Goal: Check status: Check status

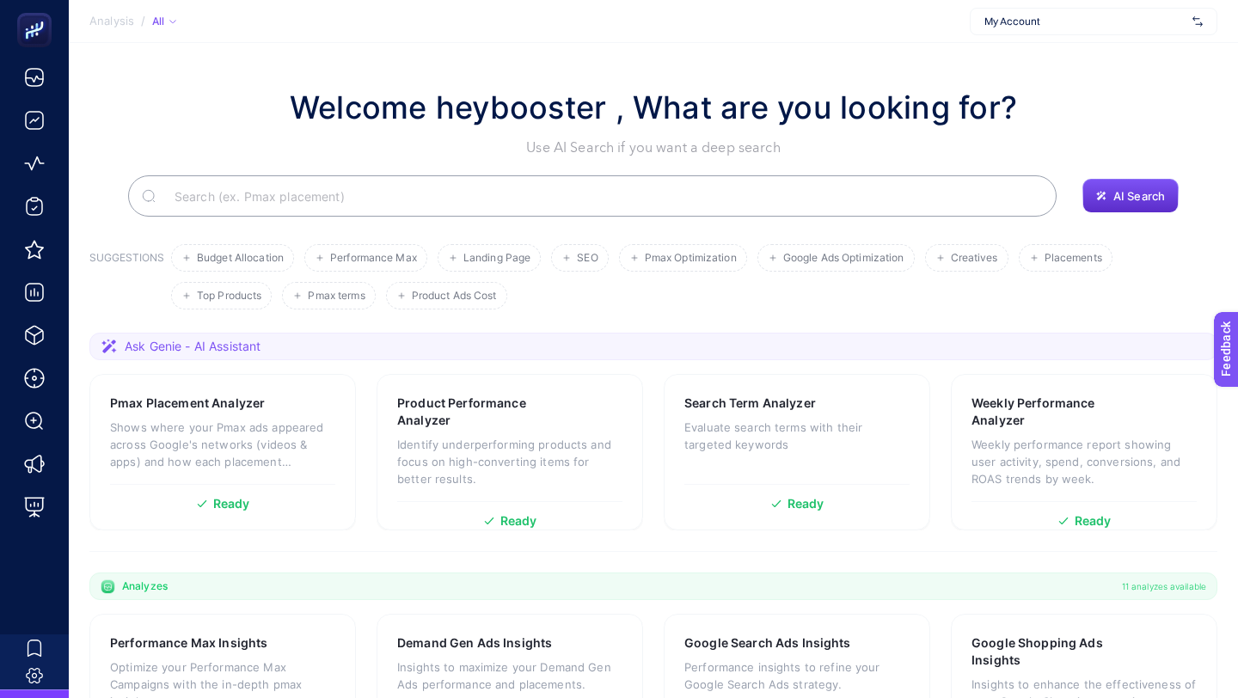
click at [1060, 22] on span "My Account" at bounding box center [1085, 22] width 201 height 14
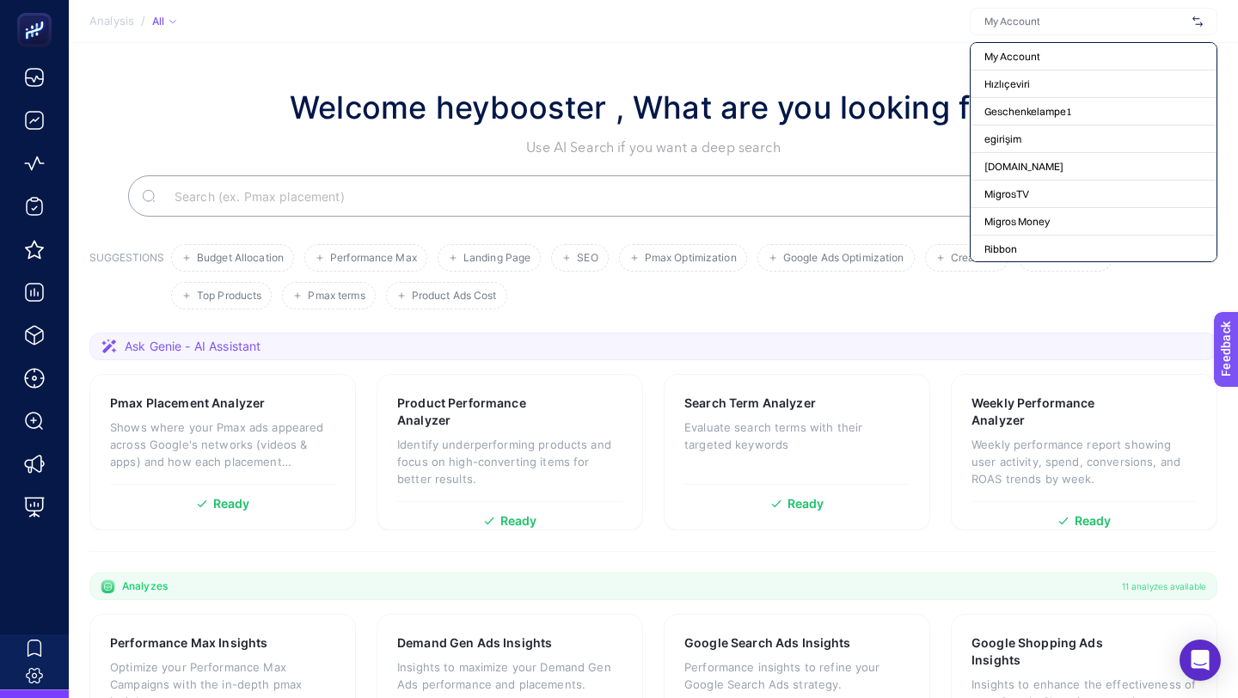
click at [1065, 22] on input "text" at bounding box center [1085, 22] width 201 height 14
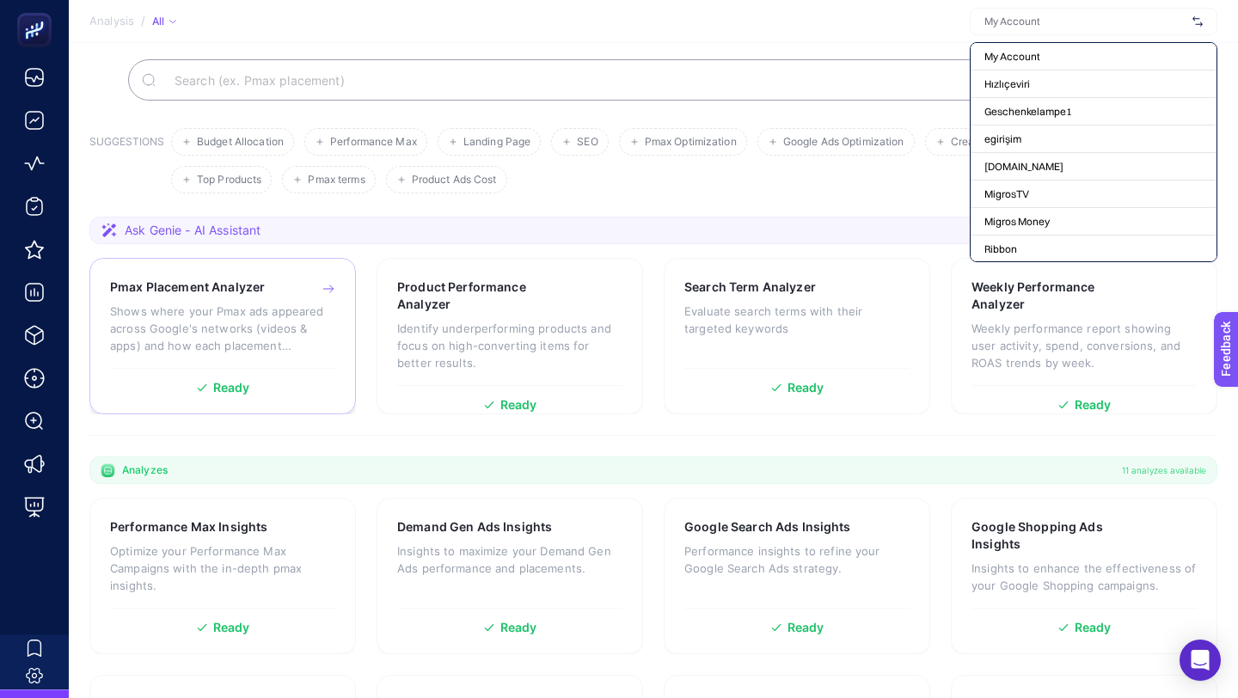
scroll to position [447, 0]
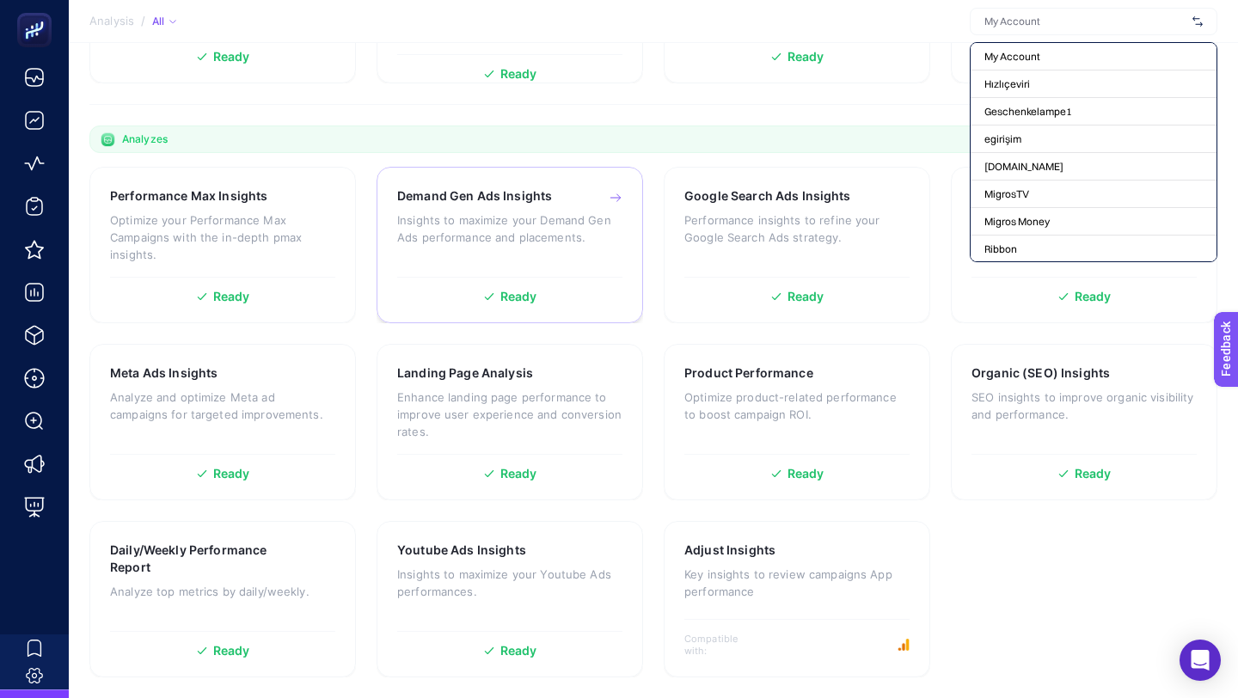
drag, startPoint x: 251, startPoint y: 249, endPoint x: 525, endPoint y: 231, distance: 274.9
click at [252, 249] on p "Optimize your Performance Max Campaigns with the in-depth pmax insights." at bounding box center [222, 238] width 225 height 52
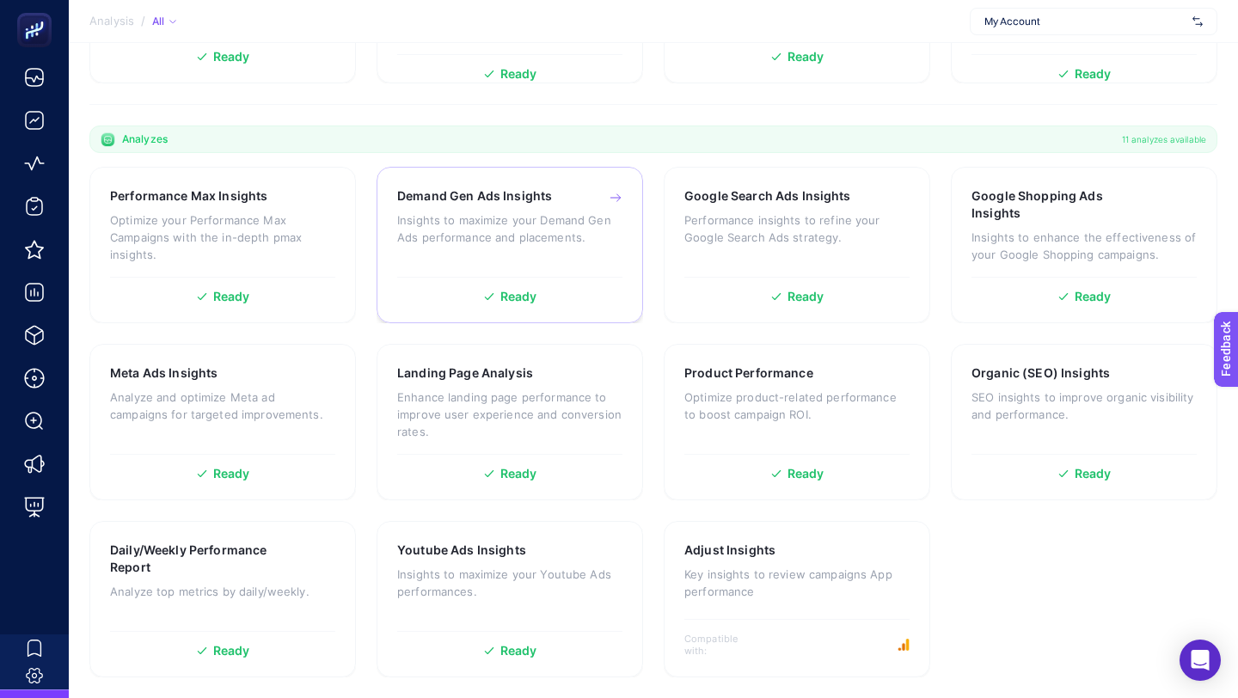
click at [571, 229] on p "Insights to maximize your Demand Gen Ads performance and placements." at bounding box center [509, 229] width 225 height 34
click at [1064, 234] on p "Insights to enhance the effectiveness of your Google Shopping campaigns." at bounding box center [1084, 246] width 225 height 34
click at [1037, 419] on p "SEO insights to improve organic visibility and performance." at bounding box center [1084, 406] width 225 height 34
drag, startPoint x: 836, startPoint y: 412, endPoint x: 663, endPoint y: 421, distance: 173.1
click at [835, 412] on p "Optimize product-related performance to boost campaign ROI." at bounding box center [797, 406] width 225 height 34
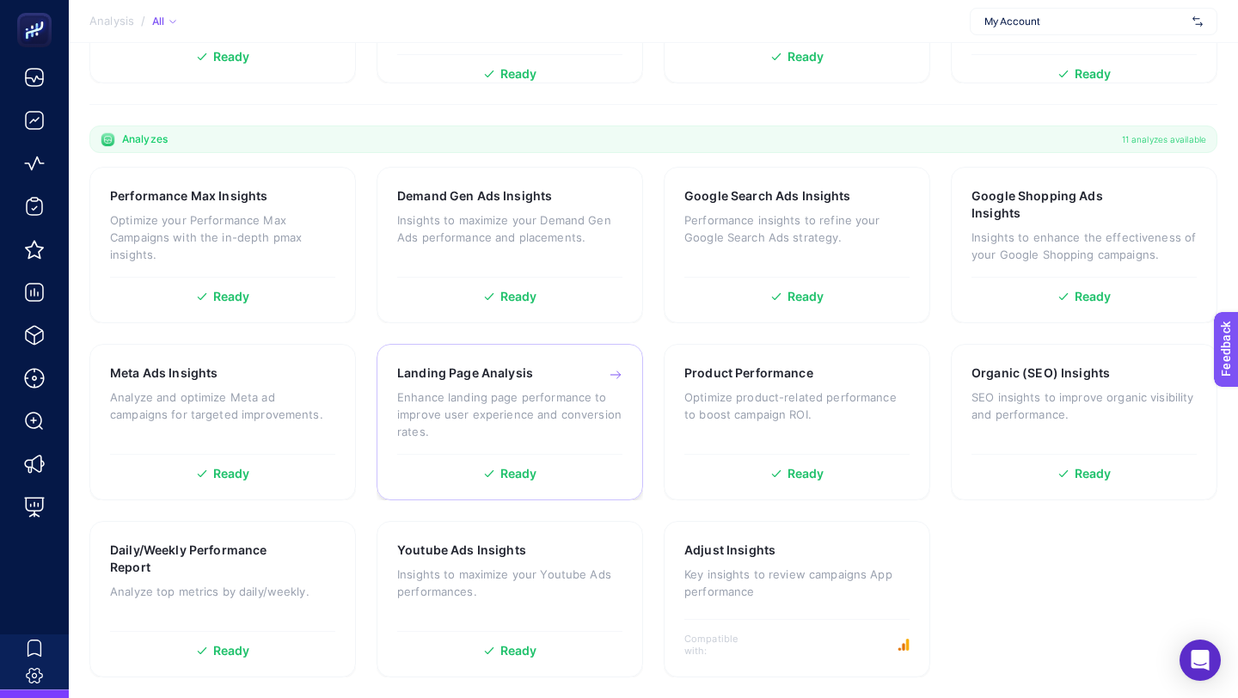
click at [541, 427] on p "Enhance landing page performance to improve user experience and conversion rate…" at bounding box center [509, 415] width 225 height 52
click at [200, 427] on div "Meta Ads Insights Analyze and optimize Meta ad campaigns for targeted improveme…" at bounding box center [222, 405] width 225 height 81
click at [529, 603] on div "Youtube Ads Insights Insights to maximize your Youtube Ads performances." at bounding box center [509, 582] width 225 height 81
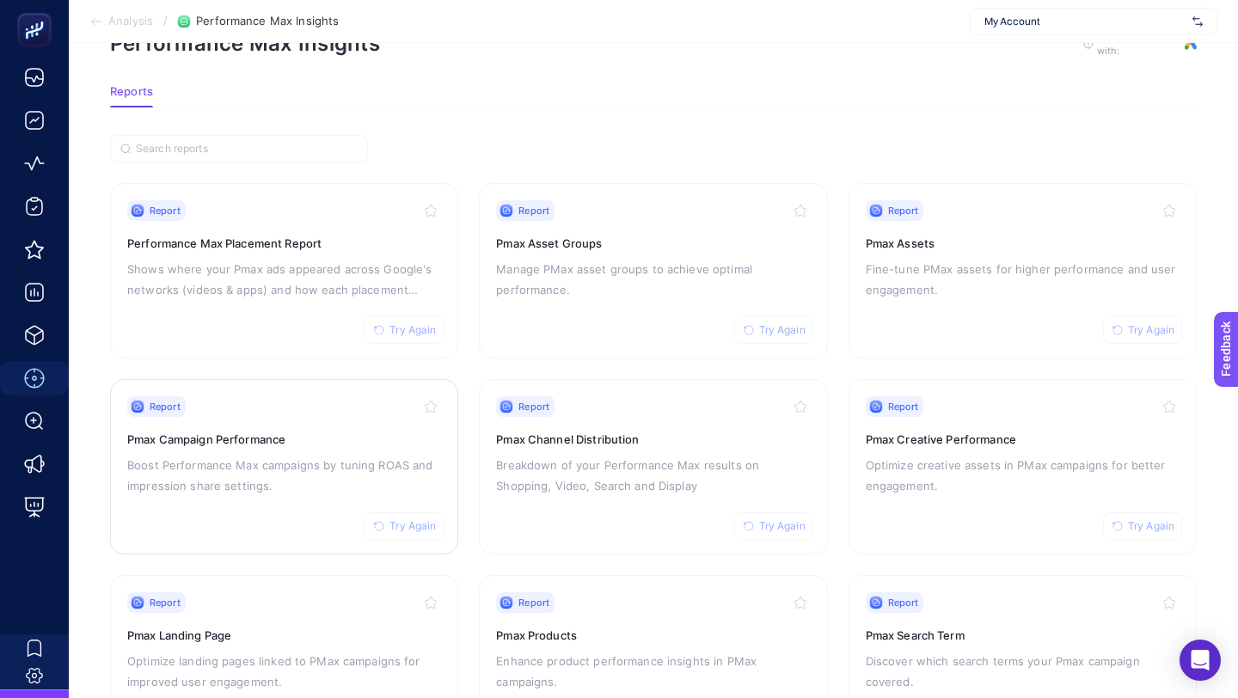
scroll to position [145, 0]
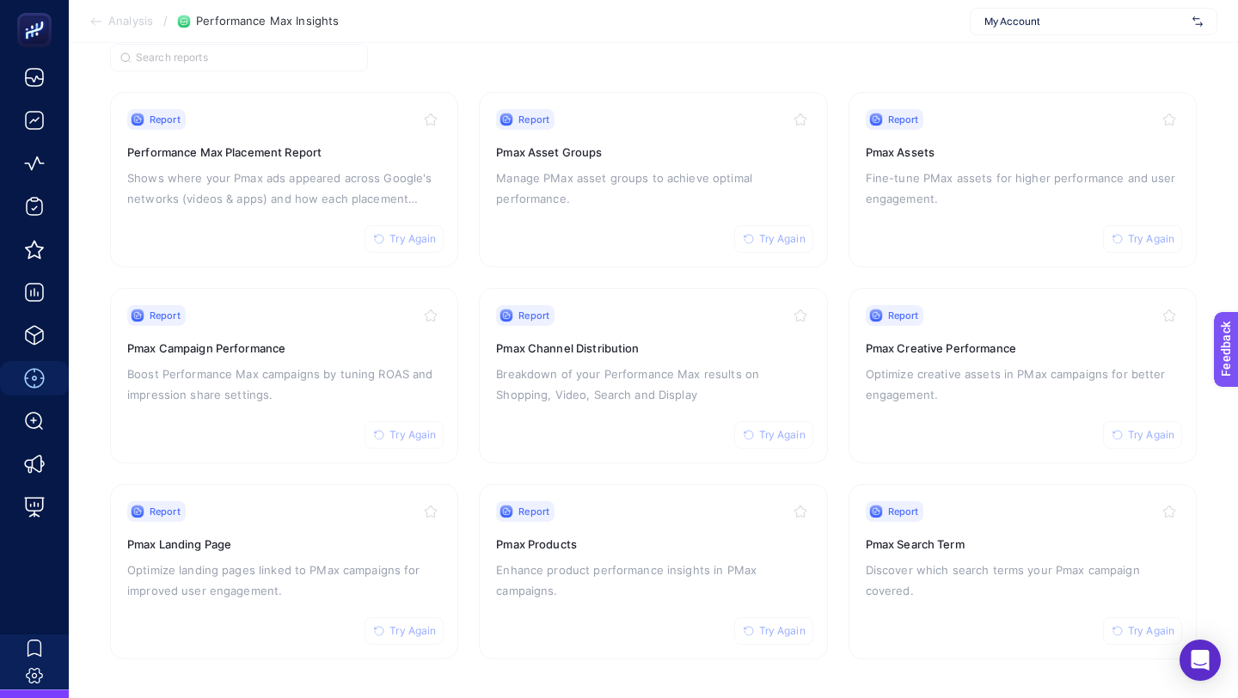
drag, startPoint x: 409, startPoint y: 240, endPoint x: 412, endPoint y: 266, distance: 25.9
click at [409, 240] on span "Try Again" at bounding box center [413, 239] width 46 height 14
click at [402, 440] on button "Try Again" at bounding box center [404, 435] width 79 height 28
click at [390, 636] on button "Try Again" at bounding box center [404, 631] width 79 height 28
click at [774, 624] on span "Try Again" at bounding box center [782, 631] width 46 height 14
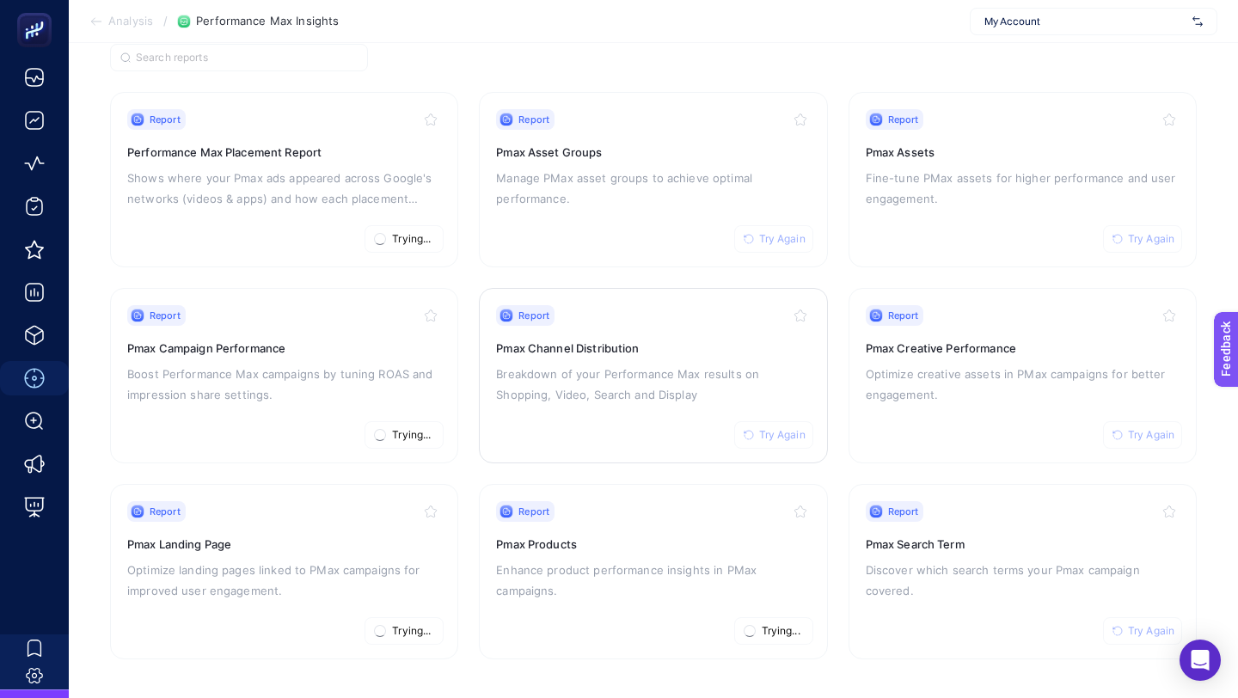
click at [775, 440] on button "Try Again" at bounding box center [773, 435] width 79 height 28
click at [771, 237] on span "Try Again" at bounding box center [782, 239] width 46 height 14
click at [1140, 433] on span "Try Again" at bounding box center [1151, 435] width 46 height 14
click at [1140, 631] on span "Try Again" at bounding box center [1151, 631] width 46 height 14
click at [1125, 233] on button "Try Again" at bounding box center [1142, 239] width 79 height 28
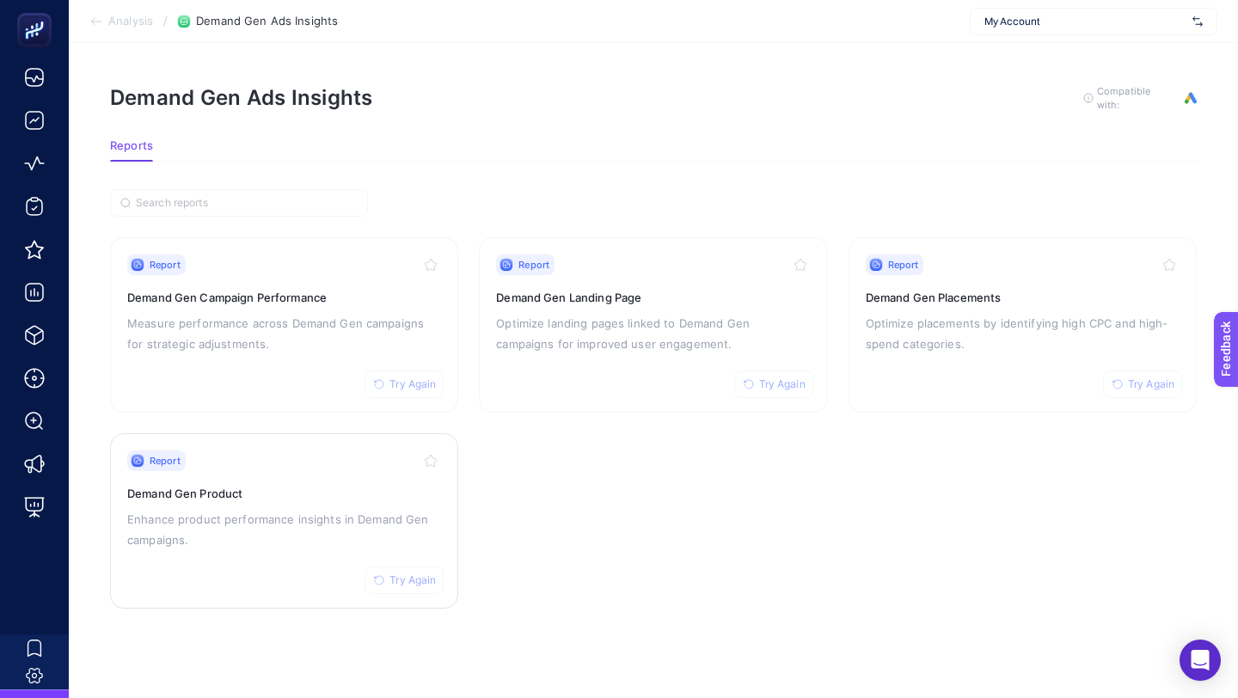
drag, startPoint x: 420, startPoint y: 389, endPoint x: 412, endPoint y: 526, distance: 137.8
click at [420, 389] on button "Try Again" at bounding box center [404, 385] width 79 height 28
drag, startPoint x: 418, startPoint y: 574, endPoint x: 589, endPoint y: 506, distance: 184.1
click at [417, 574] on span "Try Again" at bounding box center [413, 581] width 46 height 14
click at [768, 384] on span "Try Again" at bounding box center [782, 385] width 46 height 14
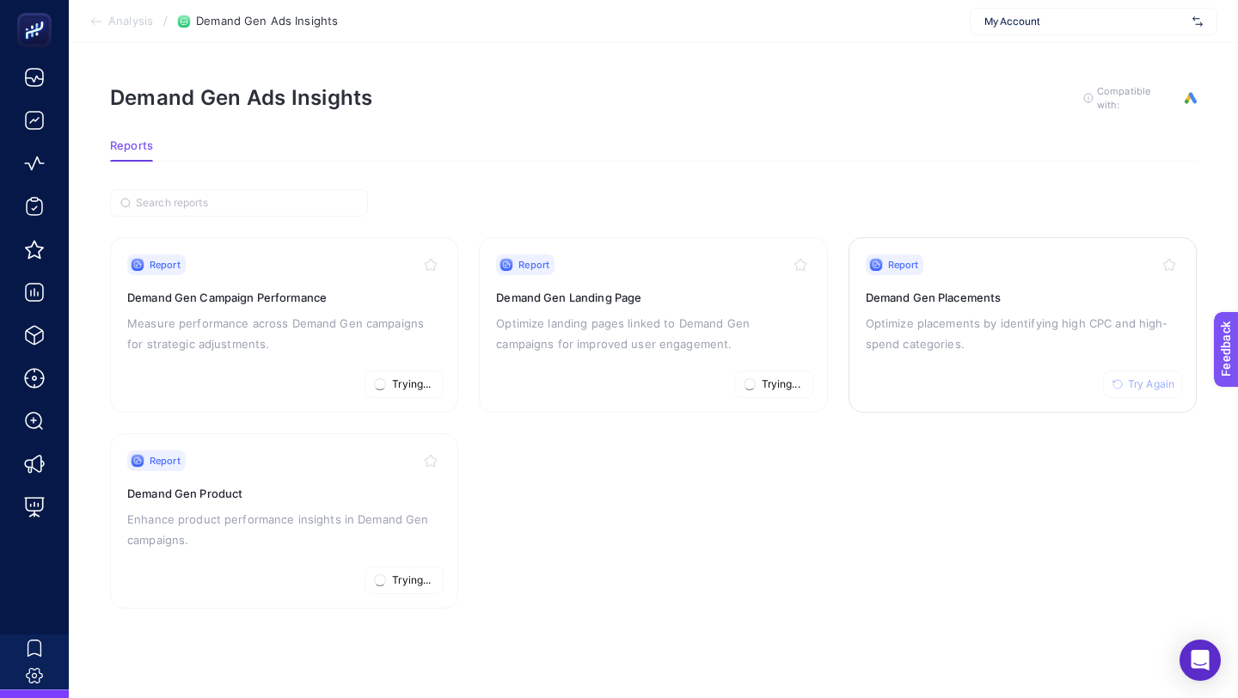
click at [1153, 382] on span "Try Again" at bounding box center [1151, 385] width 46 height 14
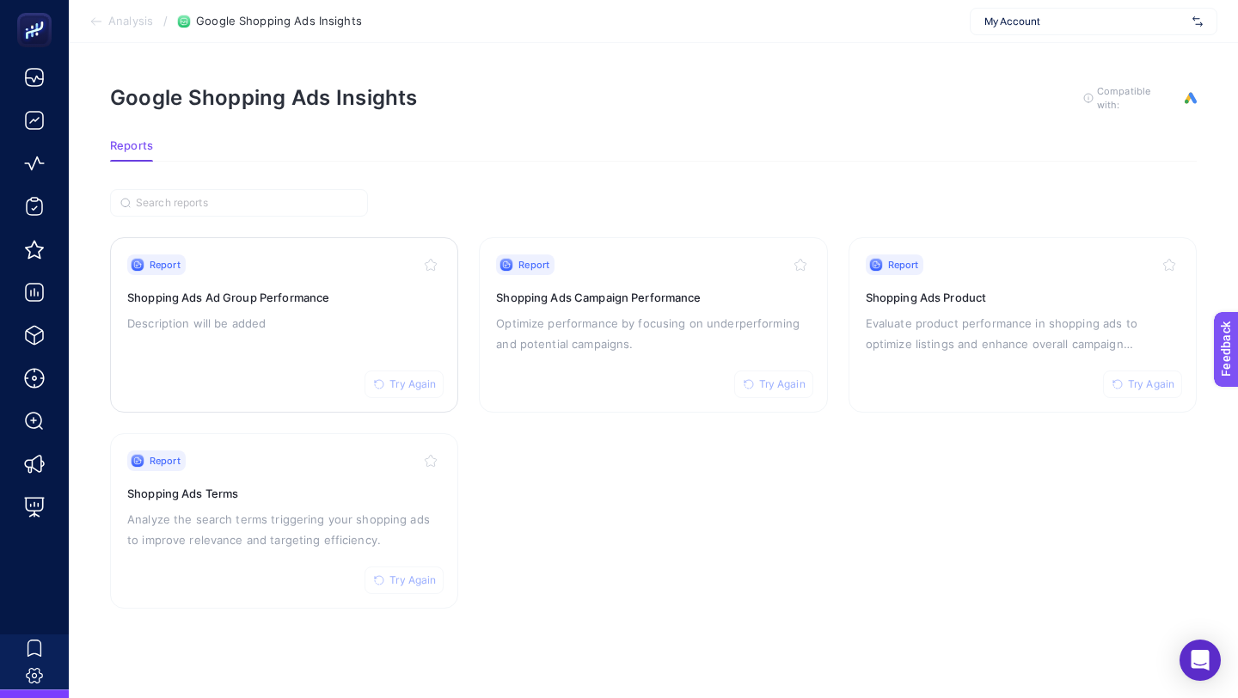
click at [414, 382] on span "Try Again" at bounding box center [413, 385] width 46 height 14
click at [796, 384] on span "Try Again" at bounding box center [782, 385] width 46 height 14
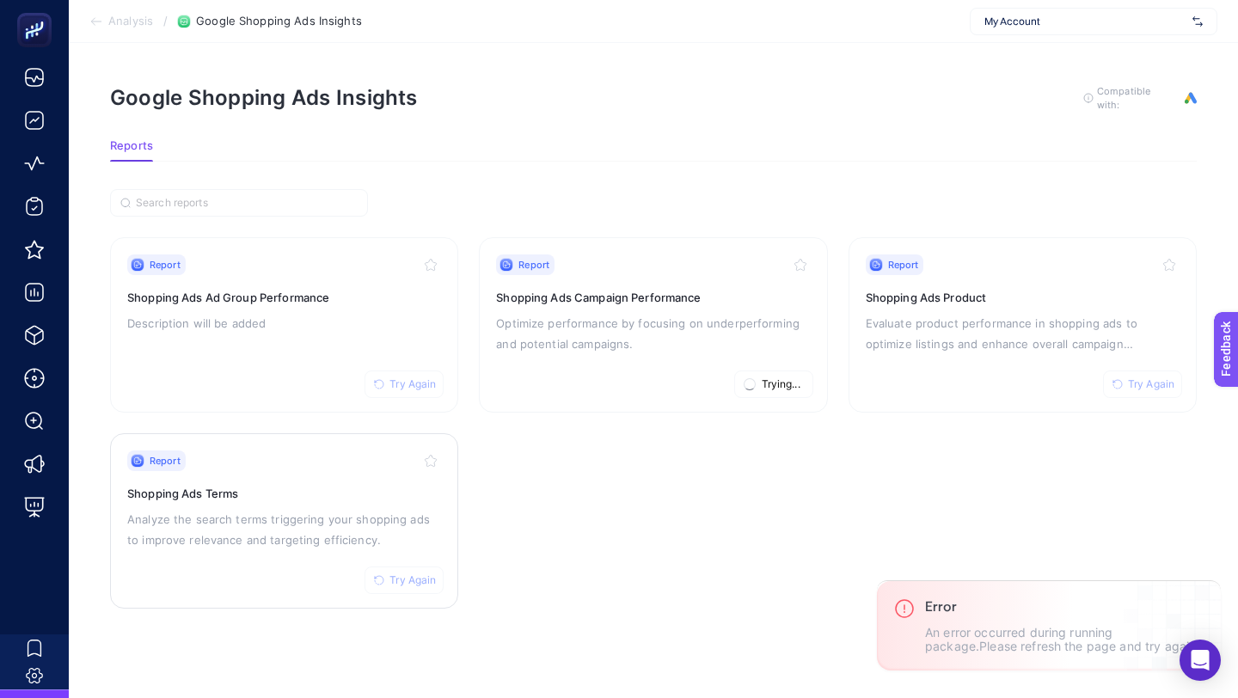
click at [420, 574] on span "Try Again" at bounding box center [413, 581] width 46 height 14
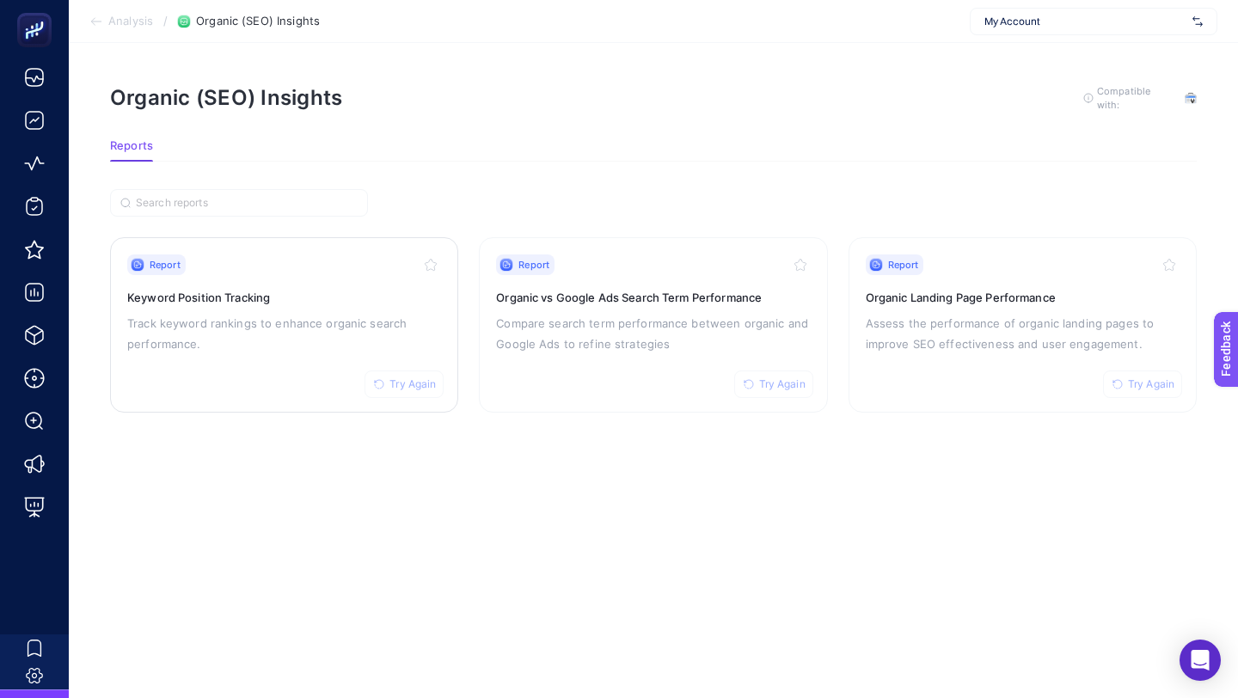
drag, startPoint x: 412, startPoint y: 381, endPoint x: 428, endPoint y: 381, distance: 16.3
click at [413, 381] on span "Try Again" at bounding box center [413, 385] width 46 height 14
click at [775, 390] on button "Try Again" at bounding box center [773, 385] width 79 height 28
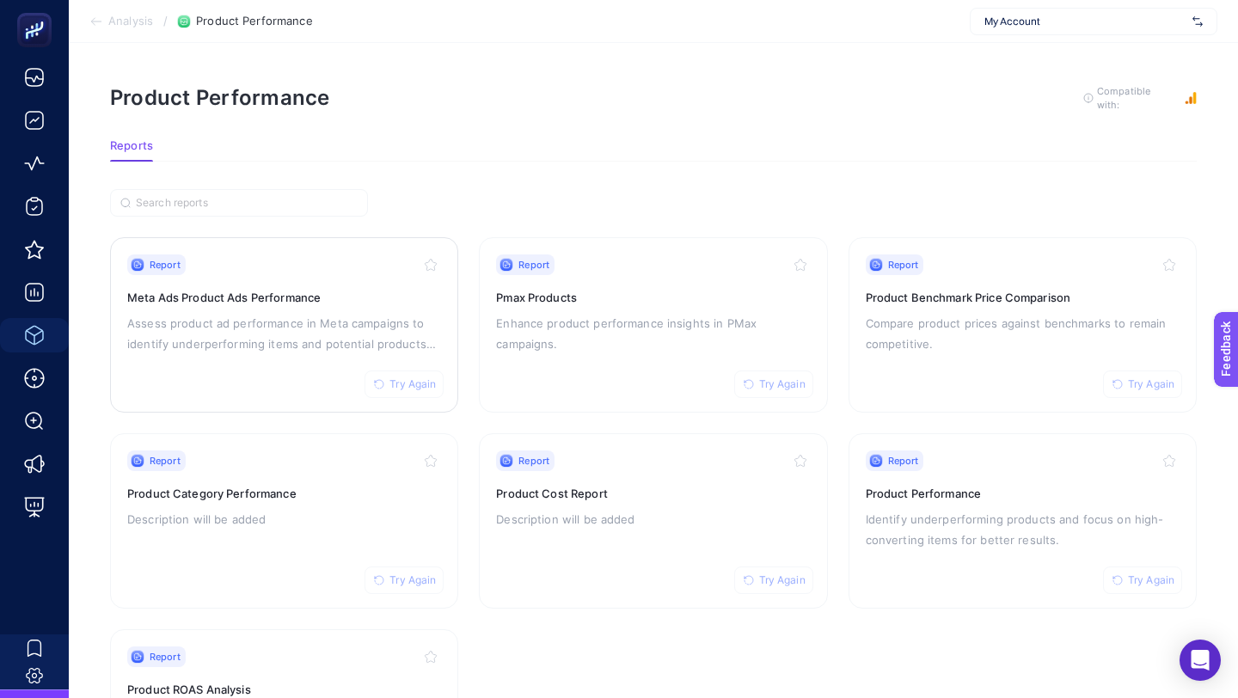
click at [404, 385] on span "Try Again" at bounding box center [413, 385] width 46 height 14
click at [794, 379] on span "Try Again" at bounding box center [782, 385] width 46 height 14
click at [427, 583] on span "Try Again" at bounding box center [413, 581] width 46 height 14
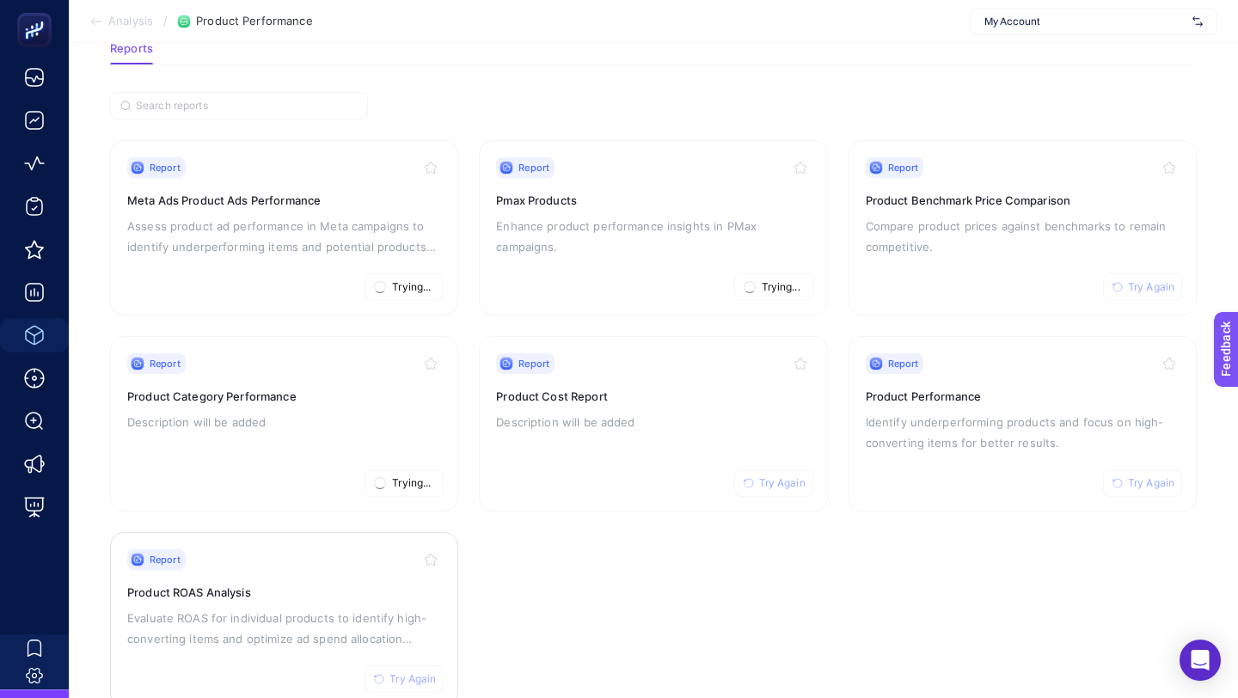
scroll to position [142, 0]
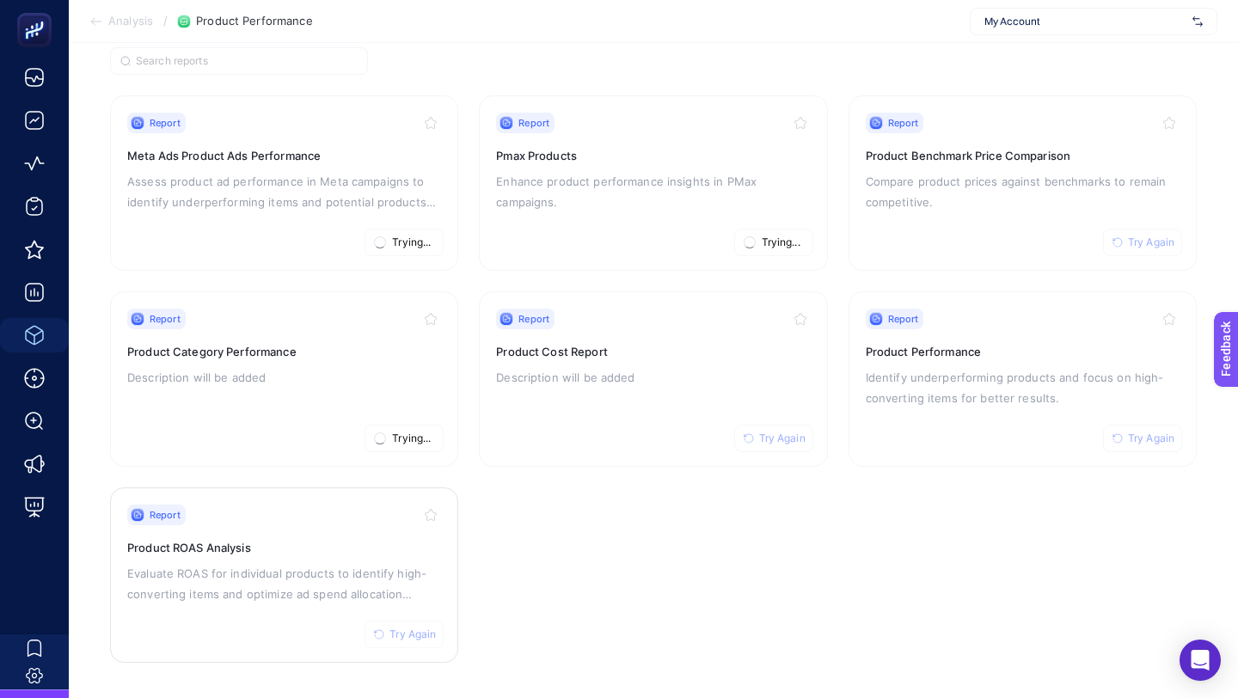
click at [428, 623] on button "Try Again" at bounding box center [404, 635] width 79 height 28
click at [743, 441] on button "Try Again" at bounding box center [773, 439] width 79 height 28
drag, startPoint x: 1153, startPoint y: 433, endPoint x: 1134, endPoint y: 376, distance: 59.8
click at [1153, 433] on span "Try Again" at bounding box center [1151, 439] width 46 height 14
click at [1161, 249] on button "Try Again" at bounding box center [1142, 243] width 79 height 28
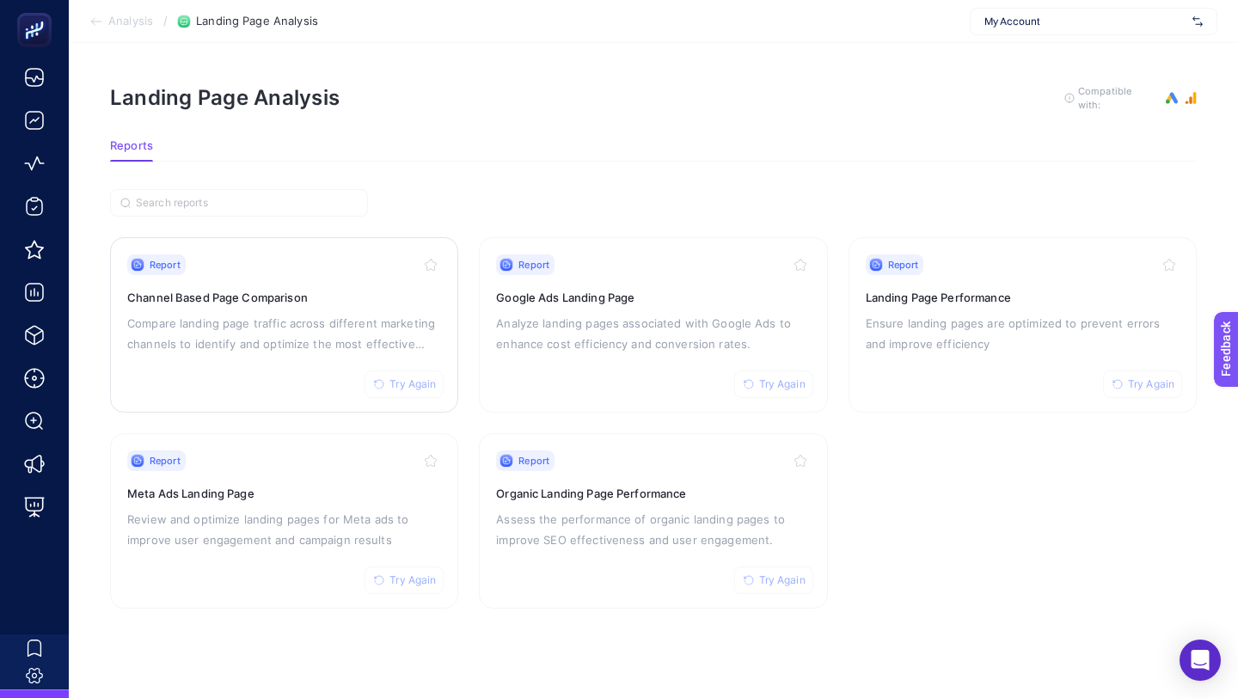
click at [415, 385] on span "Try Again" at bounding box center [413, 385] width 46 height 14
drag, startPoint x: 765, startPoint y: 382, endPoint x: 761, endPoint y: 496, distance: 114.4
click at [765, 382] on span "Try Again" at bounding box center [782, 385] width 46 height 14
click at [774, 581] on span "Try Again" at bounding box center [782, 581] width 46 height 14
click at [420, 574] on span "Try Again" at bounding box center [413, 581] width 46 height 14
